Goal: Download file/media

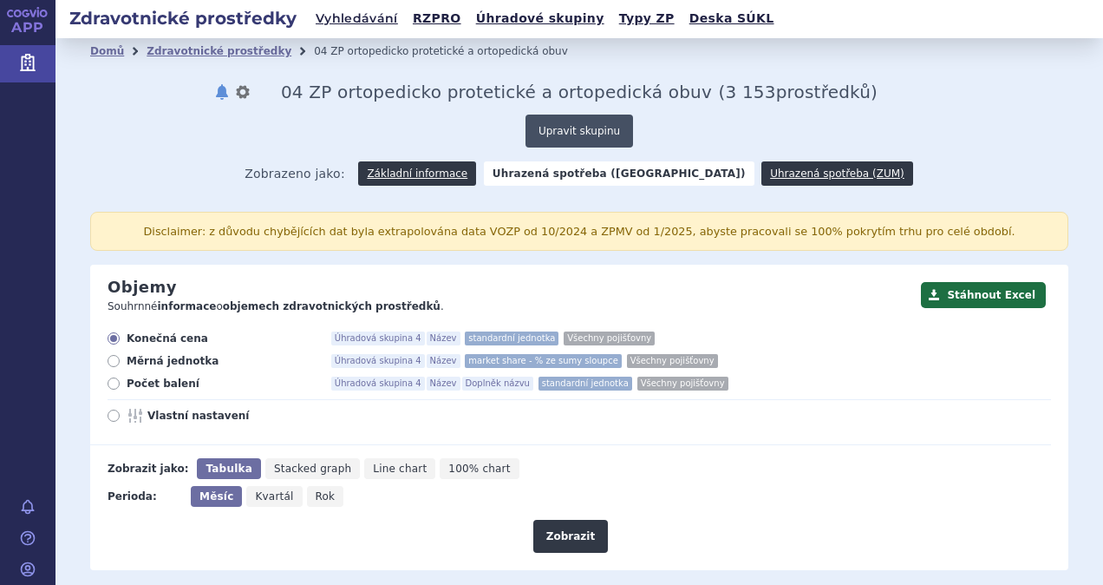
click at [571, 131] on button "Upravit skupinu" at bounding box center [580, 131] width 108 height 33
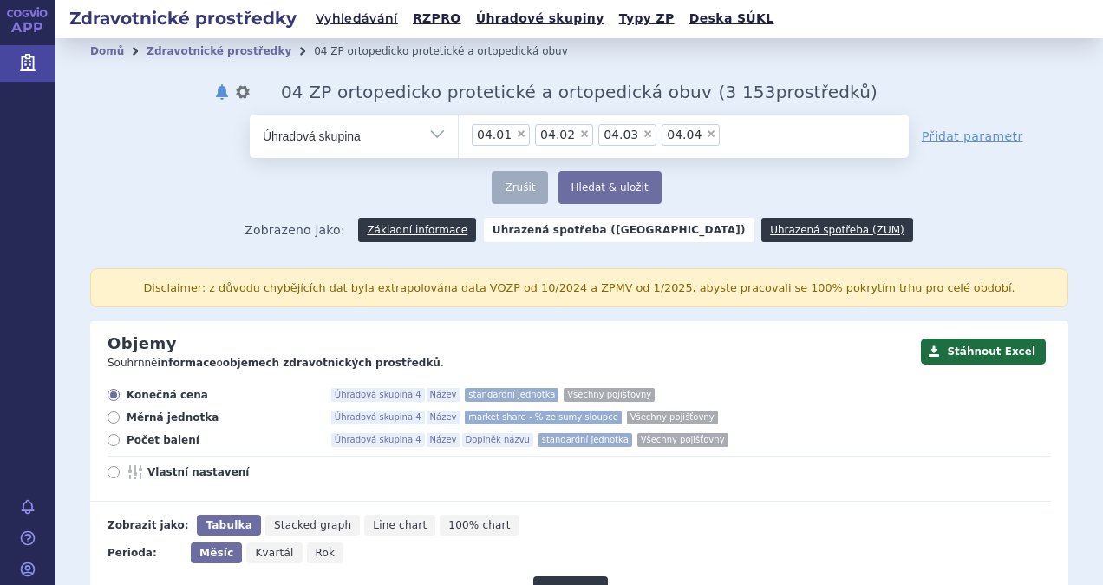
click at [706, 130] on span "×" at bounding box center [711, 133] width 10 height 10
click at [459, 130] on select "04.01 04.02 04.03 04.04" at bounding box center [458, 135] width 1 height 43
click at [643, 132] on span "×" at bounding box center [648, 133] width 10 height 10
click at [459, 132] on select "04.01 04.02 04.03" at bounding box center [458, 135] width 1 height 43
click at [579, 132] on span "×" at bounding box center [584, 133] width 10 height 10
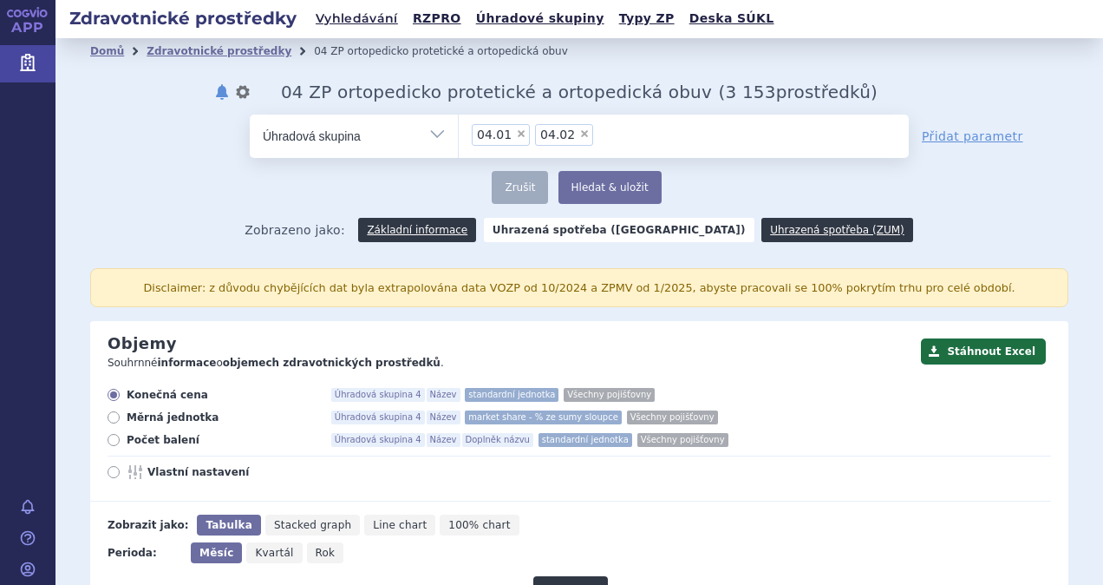
click at [459, 132] on select "04.01 04.02" at bounding box center [458, 135] width 1 height 43
click at [516, 132] on span "×" at bounding box center [521, 133] width 10 height 10
click at [459, 132] on select "04.01" at bounding box center [458, 135] width 1 height 43
select select
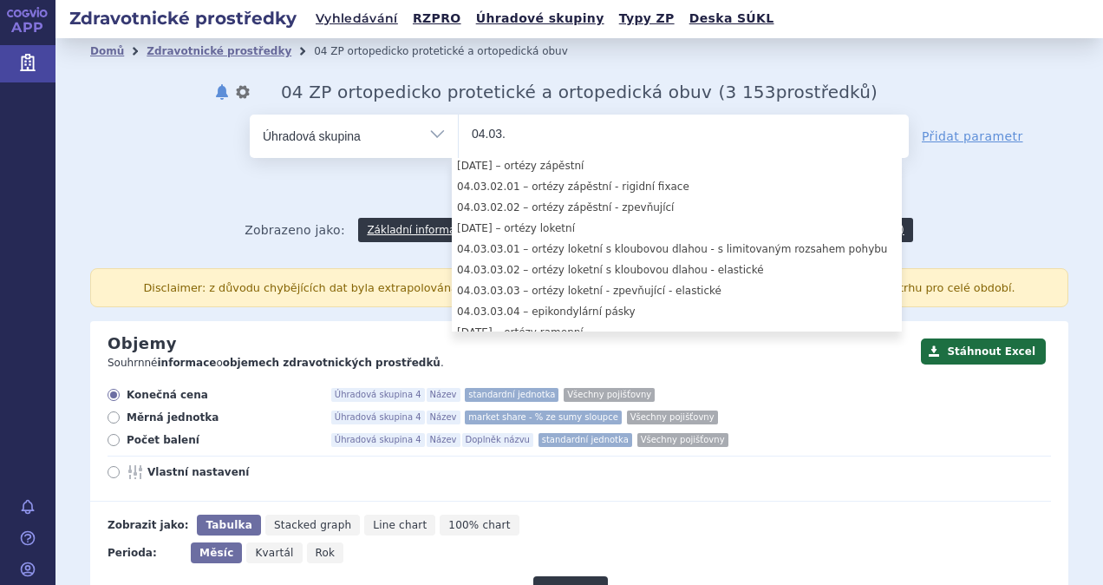
scroll to position [110, 0]
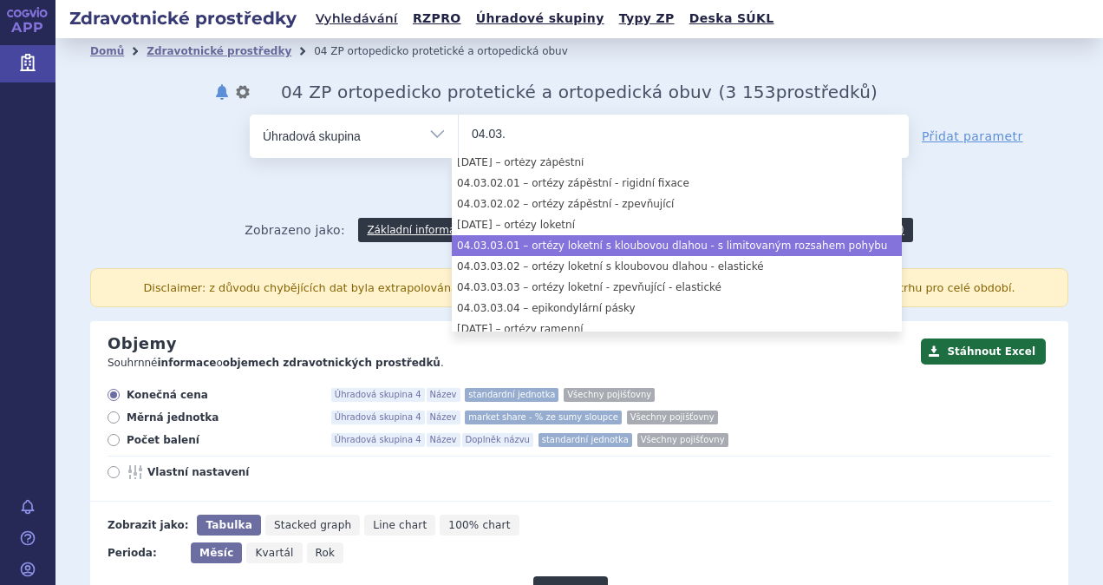
type input "04.03."
select select "04.03.03.01"
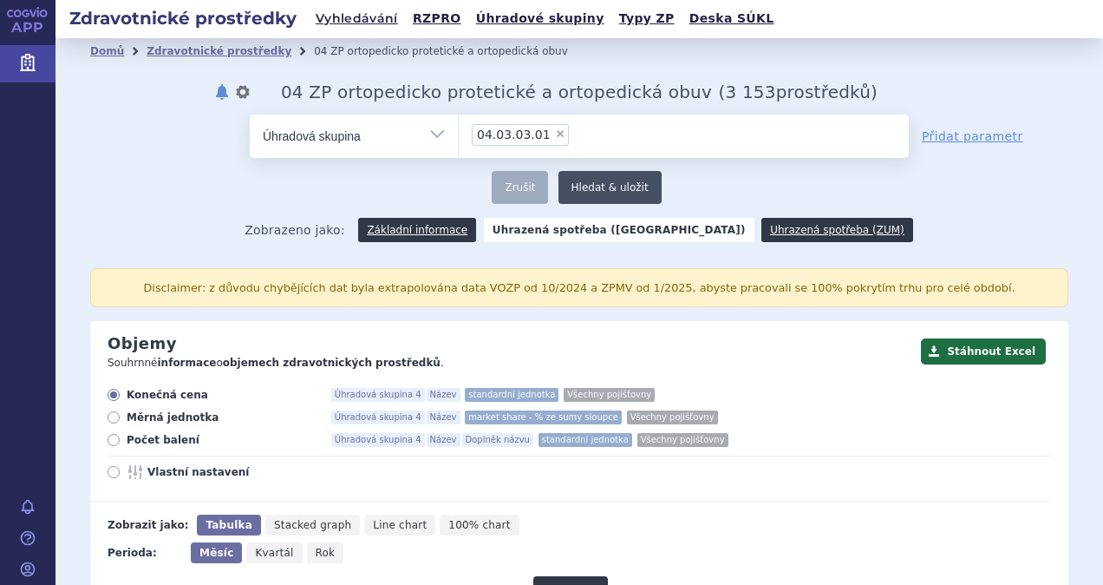
click at [593, 188] on button "Hledat & uložit" at bounding box center [610, 187] width 103 height 33
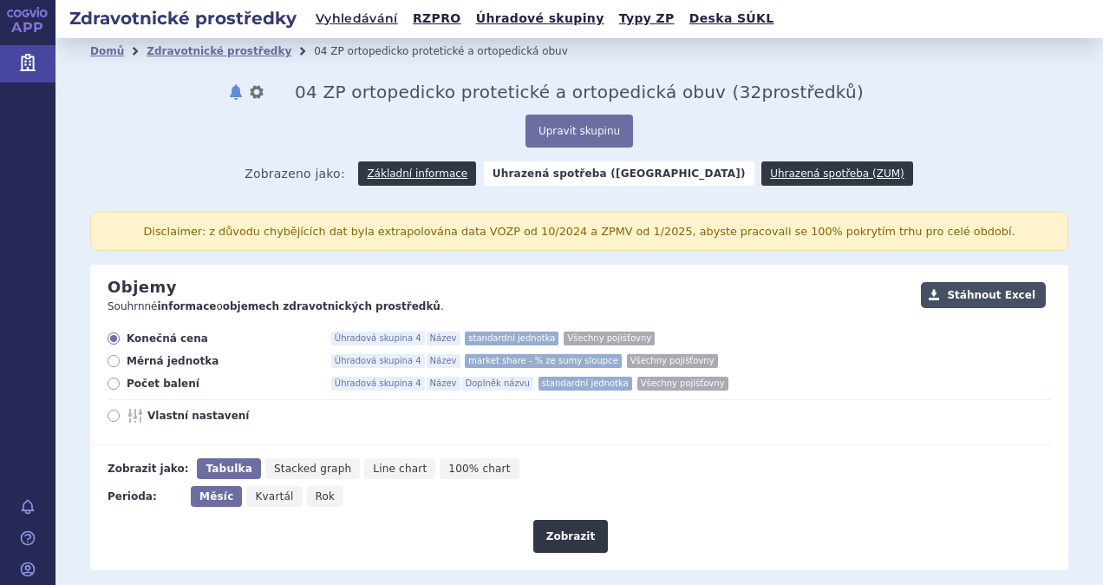
click at [982, 297] on button "Stáhnout Excel" at bounding box center [983, 295] width 125 height 26
click at [309, 426] on div "Konečná cena Úhradová skupina 4 Název standardní jednotka Všechny pojišťovny Mě…" at bounding box center [570, 388] width 961 height 114
click at [318, 492] on span "Rok" at bounding box center [326, 496] width 20 height 12
click at [318, 492] on input "Rok" at bounding box center [312, 491] width 11 height 11
radio input "true"
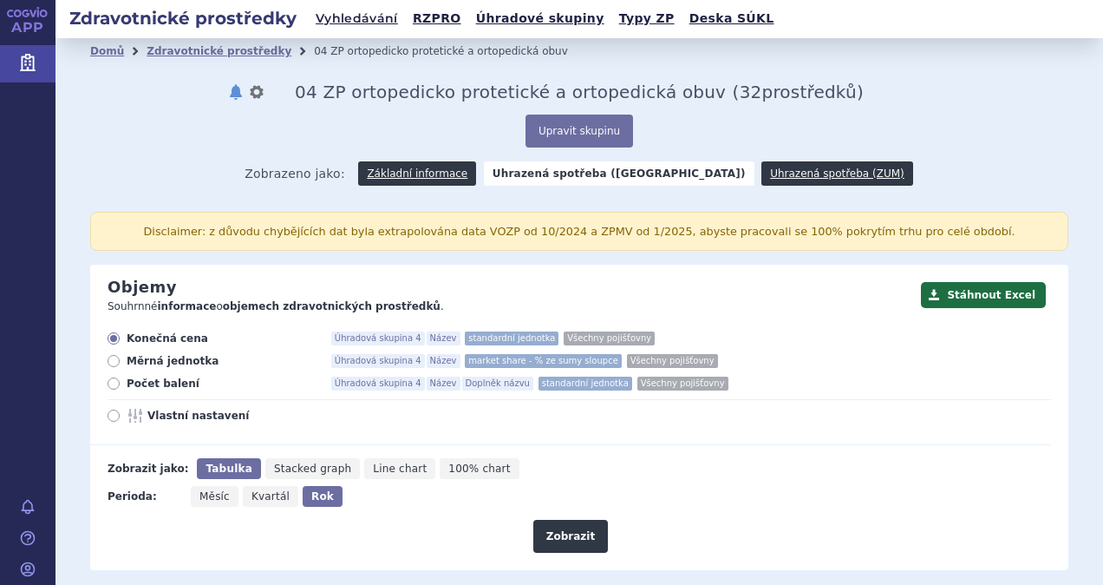
click at [115, 410] on icon at bounding box center [114, 415] width 12 height 12
click at [115, 412] on input "Vlastní nastavení" at bounding box center [114, 417] width 11 height 11
radio input "true"
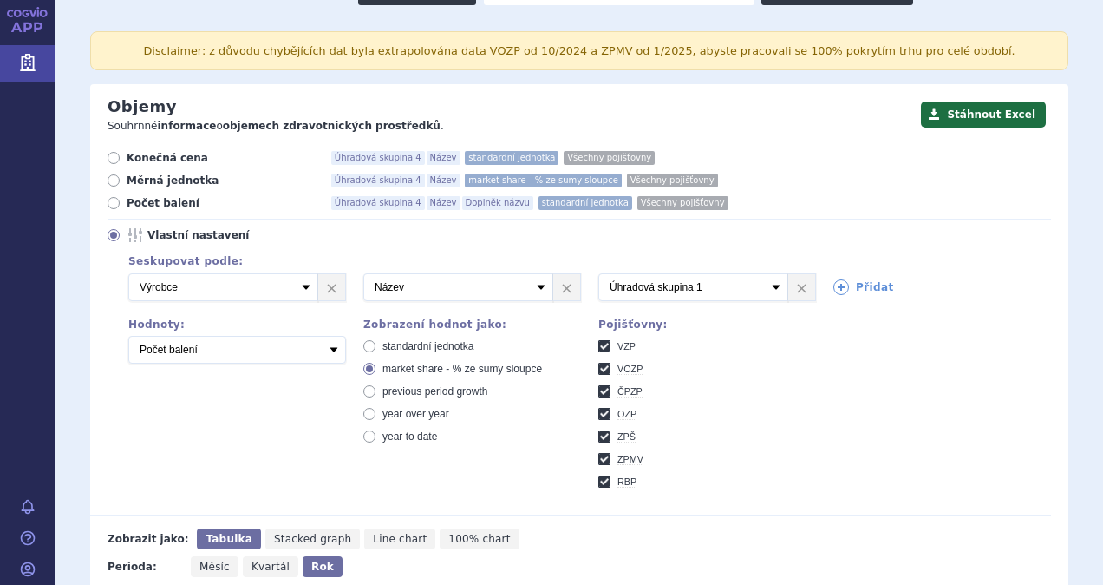
scroll to position [231, 0]
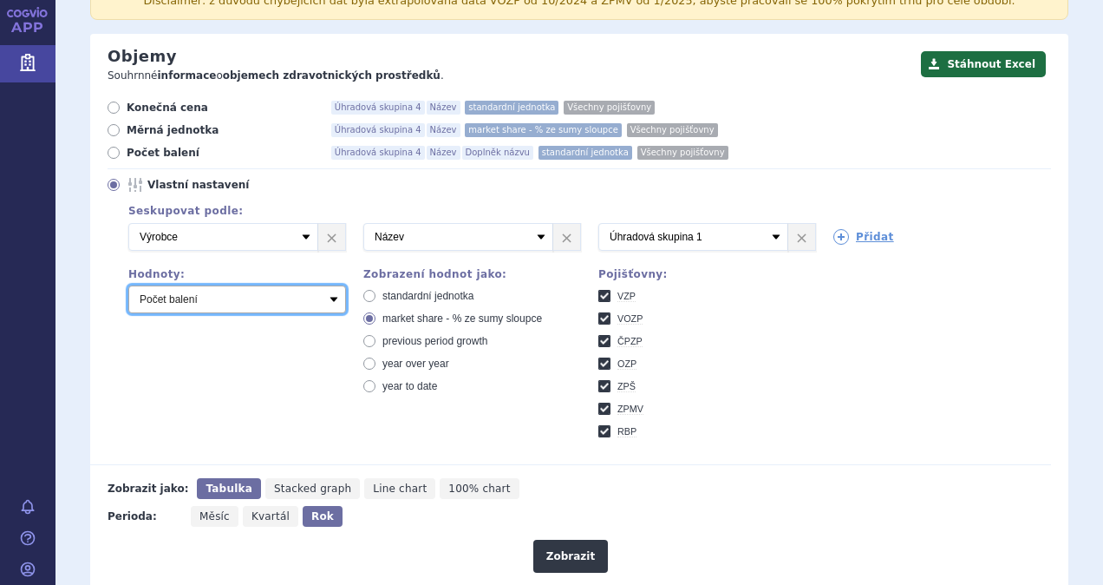
click at [333, 298] on select "Počet balení Měrná jednotka Úhrada 1 Úhrada 2 Úhrada 3 Konečná cena" at bounding box center [237, 299] width 218 height 28
select select "reimbursement1"
click at [128, 285] on select "Počet balení Měrná jednotka Úhrada 1 Úhrada 2 Úhrada 3 Konečná cena" at bounding box center [237, 299] width 218 height 28
click at [363, 295] on icon at bounding box center [369, 296] width 12 height 12
click at [365, 295] on input "standardní jednotka" at bounding box center [370, 297] width 11 height 11
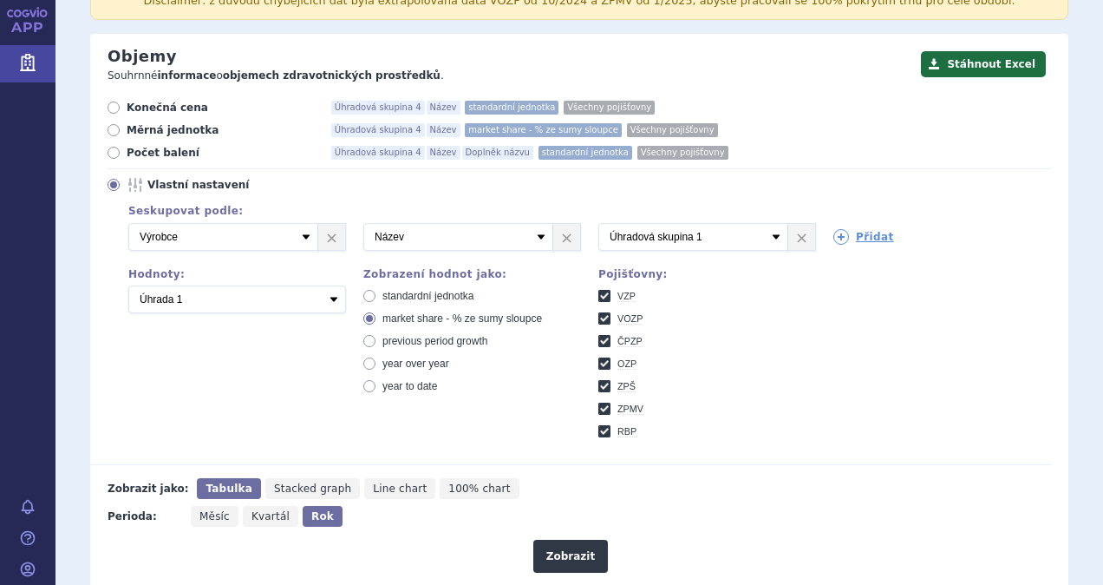
radio input "true"
click at [977, 59] on button "Stáhnout Excel" at bounding box center [983, 64] width 125 height 26
click at [821, 433] on div "Seskupovat podle: 3 Vyberte groupování Název Doplněk názvu Kód pojišťovny SÚKL …" at bounding box center [580, 325] width 944 height 251
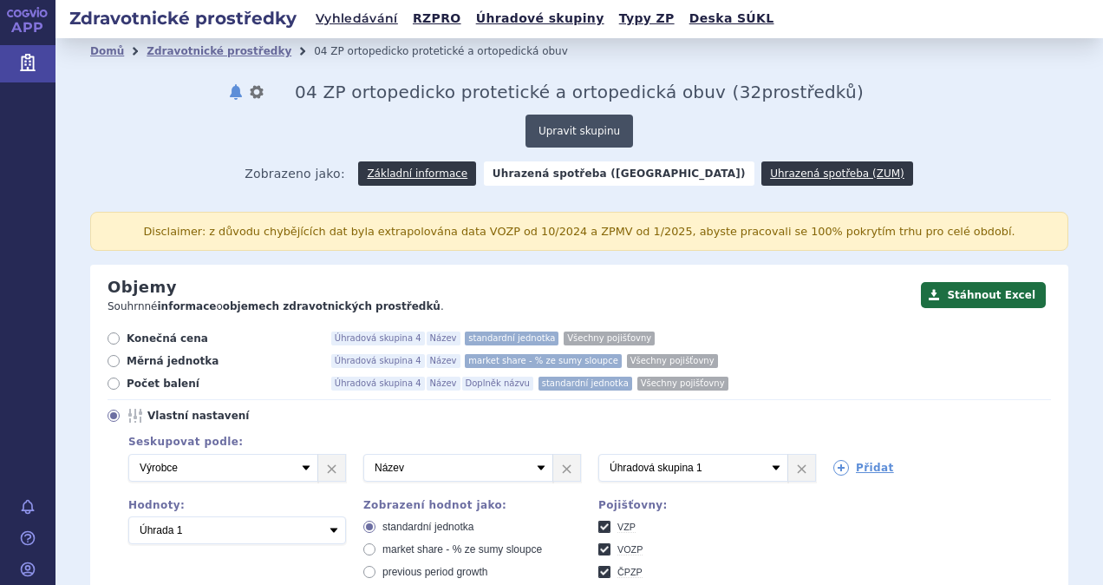
click at [579, 129] on button "Upravit skupinu" at bounding box center [580, 131] width 108 height 33
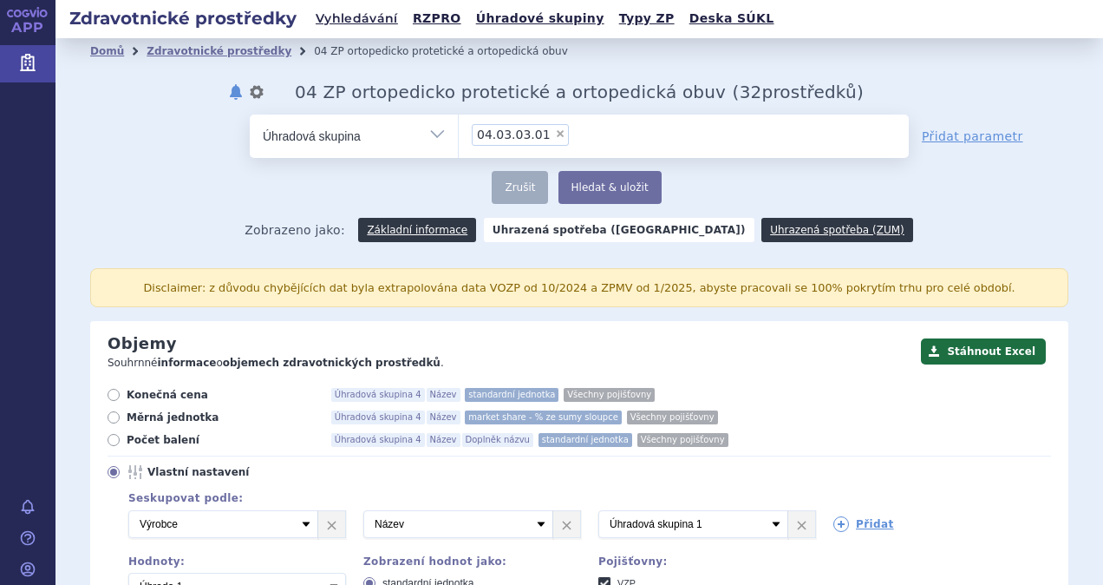
click at [555, 134] on span "×" at bounding box center [560, 133] width 10 height 10
click at [459, 134] on select "04.03.03.01" at bounding box center [458, 135] width 1 height 43
select select
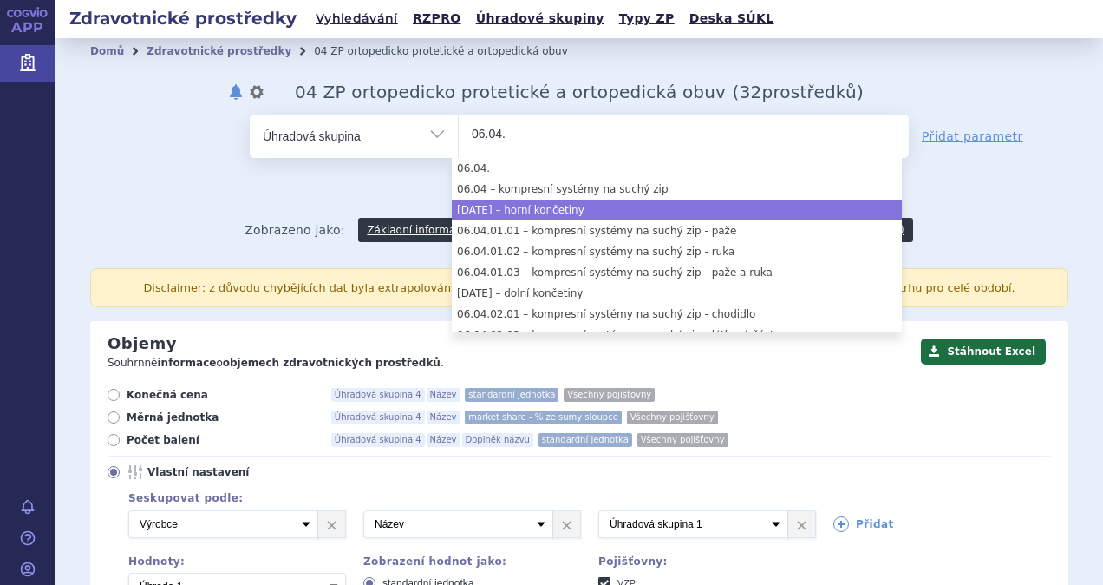
type input "06.04."
select select "[DATE]"
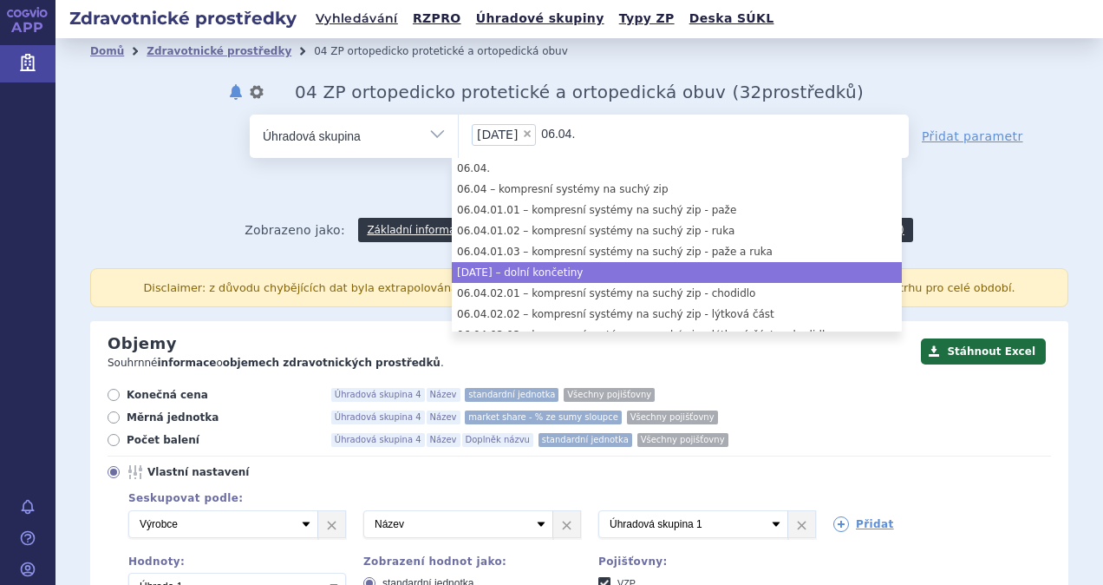
type input "06.04."
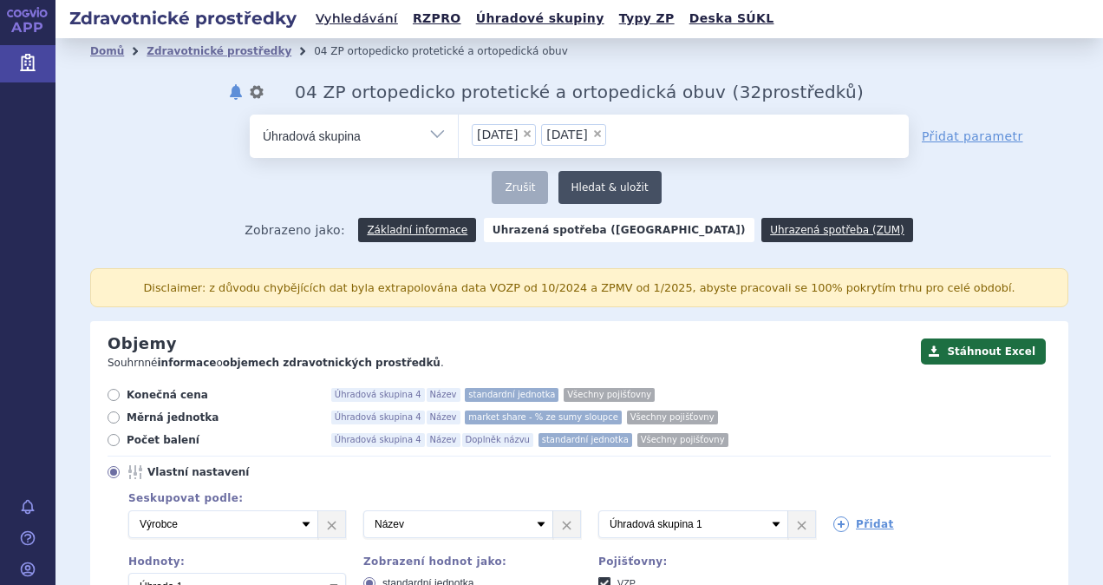
click at [609, 189] on button "Hledat & uložit" at bounding box center [610, 187] width 103 height 33
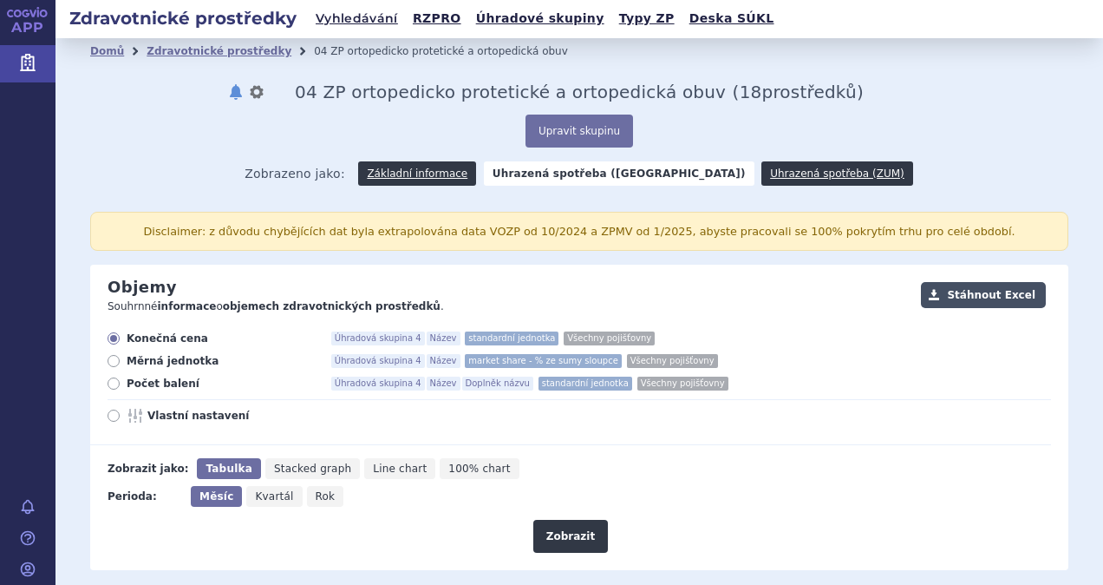
click at [984, 292] on button "Stáhnout Excel" at bounding box center [983, 295] width 125 height 26
click at [641, 128] on div "Upravit skupinu" at bounding box center [579, 131] width 979 height 33
click at [324, 501] on icon "Rok" at bounding box center [325, 496] width 37 height 21
click at [318, 497] on input "Rok" at bounding box center [312, 491] width 11 height 11
radio input "true"
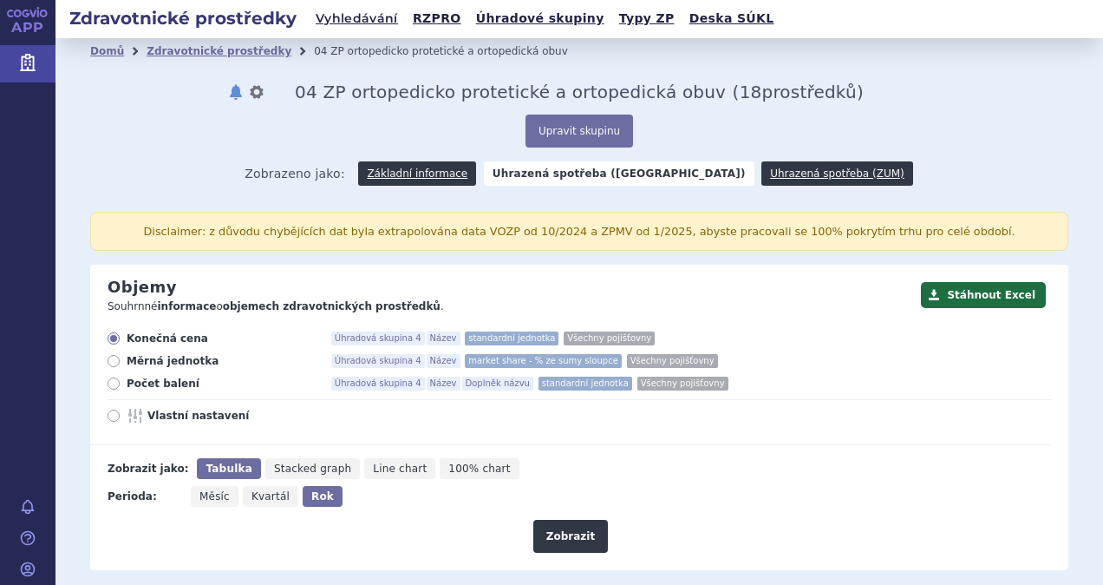
click at [115, 409] on icon at bounding box center [114, 415] width 12 height 12
click at [115, 412] on input "Vlastní nastavení" at bounding box center [114, 417] width 11 height 11
radio input "true"
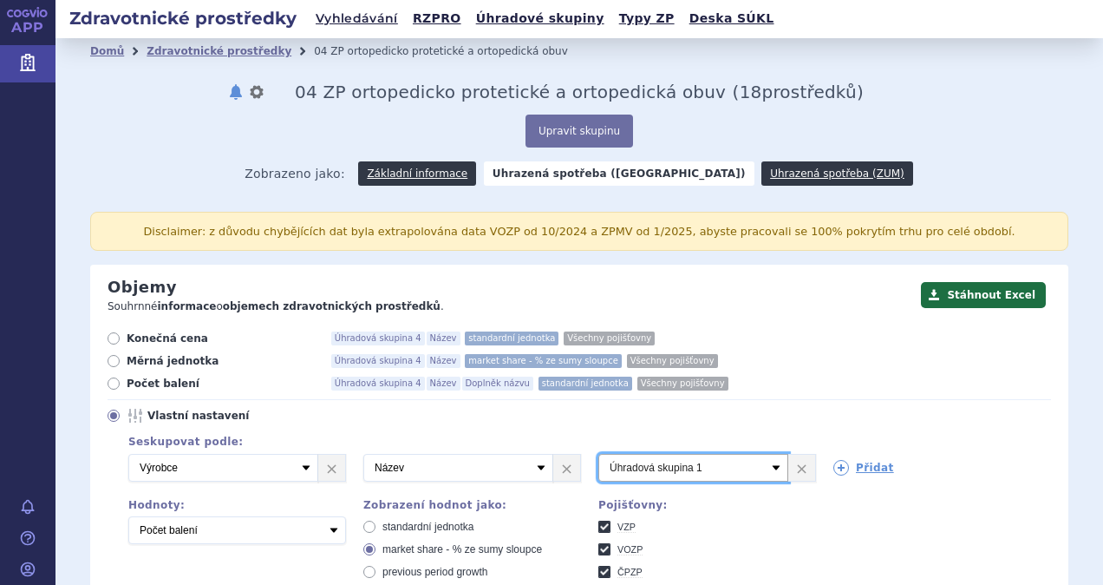
click at [767, 465] on select "Vyberte groupování Název Doplněk názvu Kód pojišťovny SÚKL kód Úhradová skupina…" at bounding box center [694, 468] width 190 height 28
click at [791, 470] on link "×" at bounding box center [802, 468] width 27 height 26
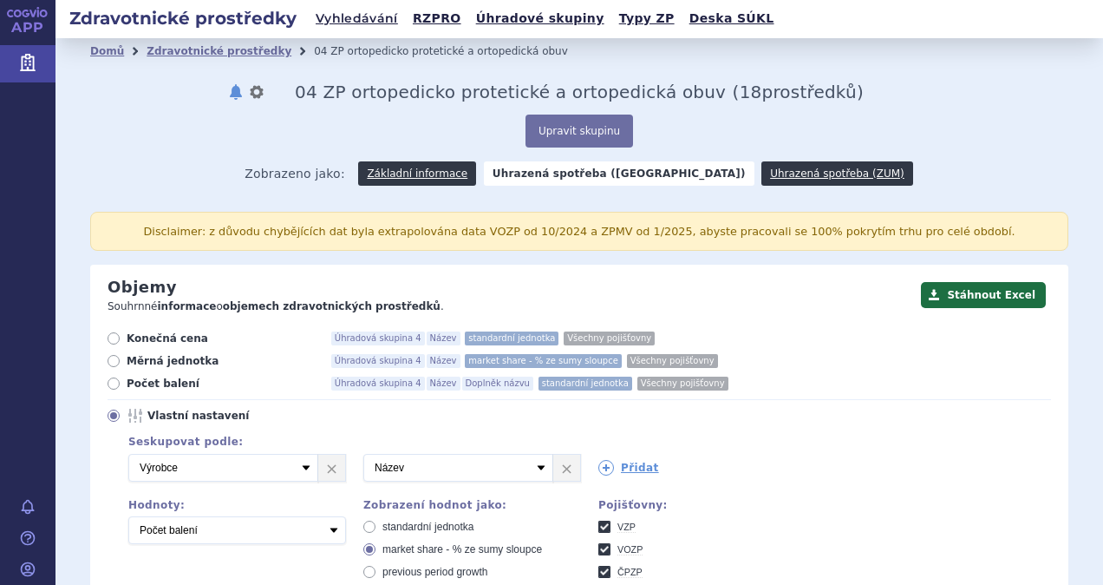
click at [368, 524] on icon at bounding box center [369, 527] width 12 height 12
click at [368, 524] on input "standardní jednotka" at bounding box center [370, 528] width 11 height 11
radio input "true"
click at [958, 300] on button "Stáhnout Excel" at bounding box center [983, 295] width 125 height 26
click at [626, 260] on div "Zobrazeno jako: Základní informace Uhrazená spotřeba (Poukaz) Uhrazená spotřeba…" at bounding box center [579, 483] width 979 height 673
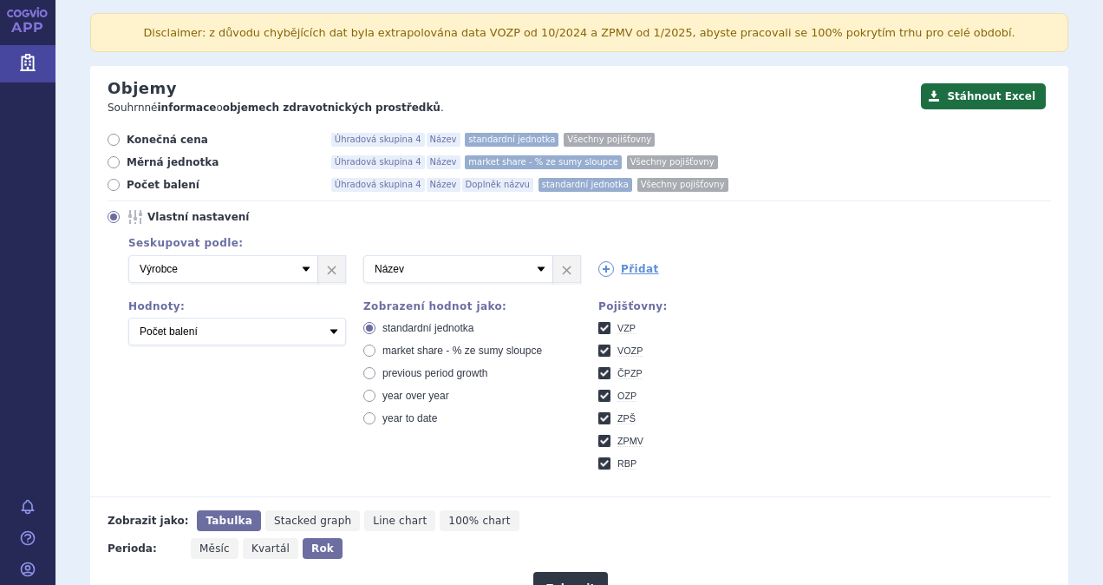
scroll to position [203, 0]
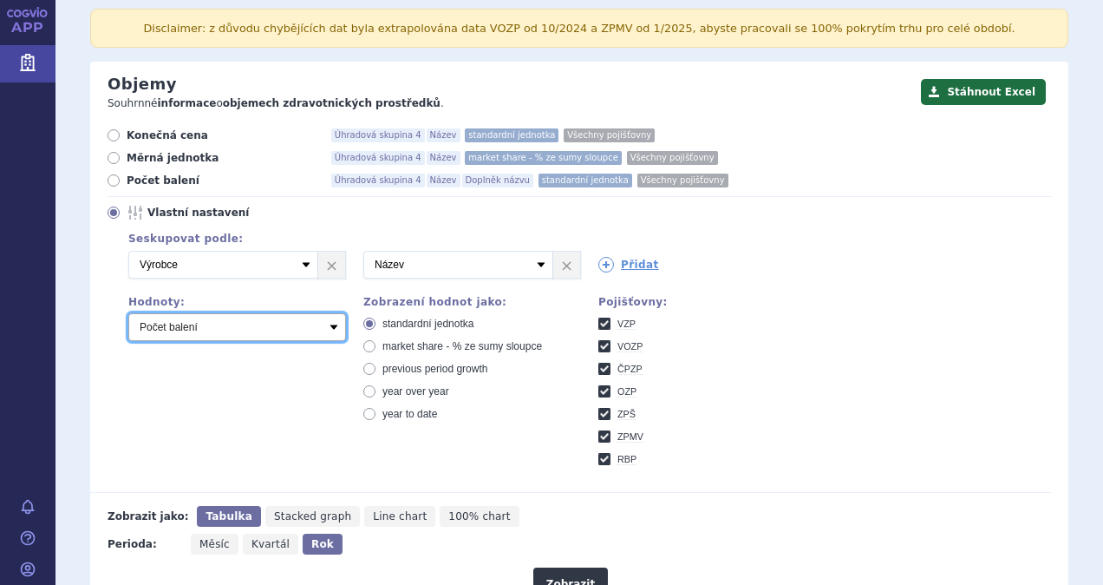
click at [328, 326] on select "Počet balení Měrná jednotka Úhrada 1 Úhrada 2 Úhrada 3 Konečná cena" at bounding box center [237, 327] width 218 height 28
select select "reimbursement1"
click at [128, 313] on select "Počet balení Měrná jednotka Úhrada 1 Úhrada 2 Úhrada 3 Konečná cena" at bounding box center [237, 327] width 218 height 28
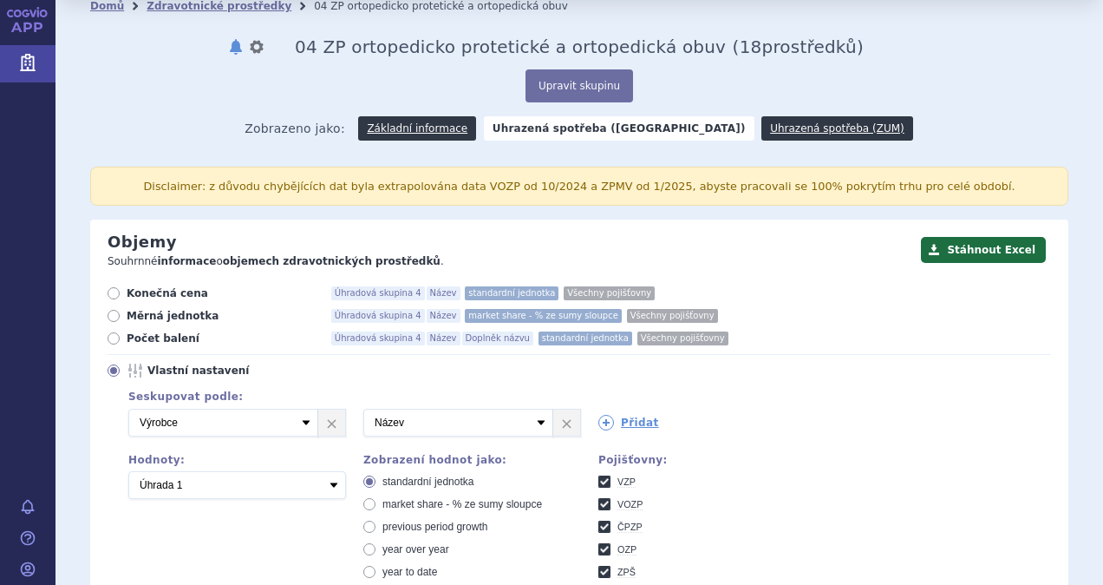
scroll to position [0, 0]
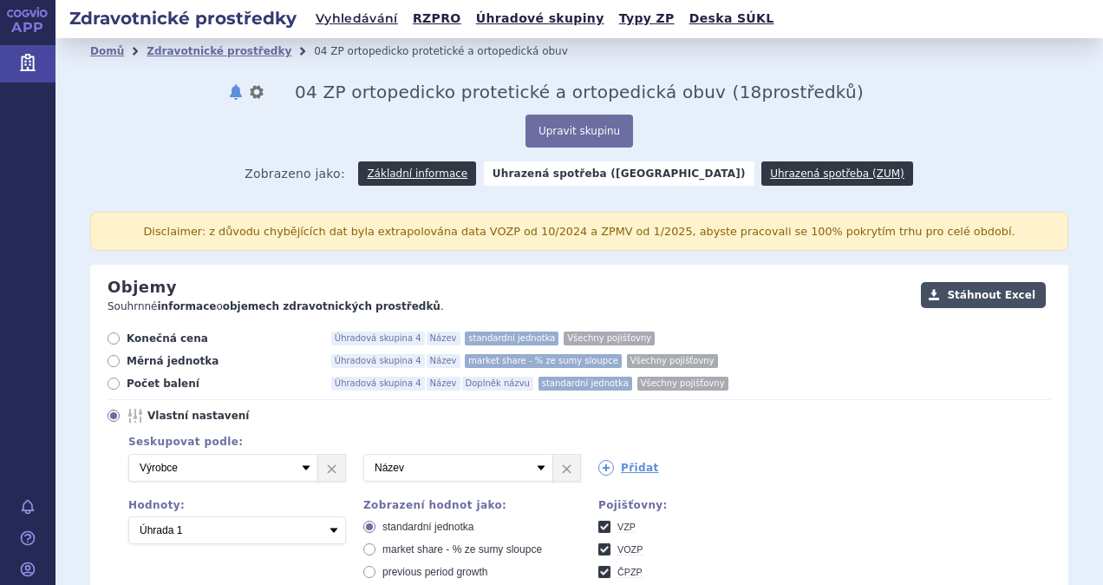
click at [983, 295] on button "Stáhnout Excel" at bounding box center [983, 295] width 125 height 26
